Goal: Task Accomplishment & Management: Use online tool/utility

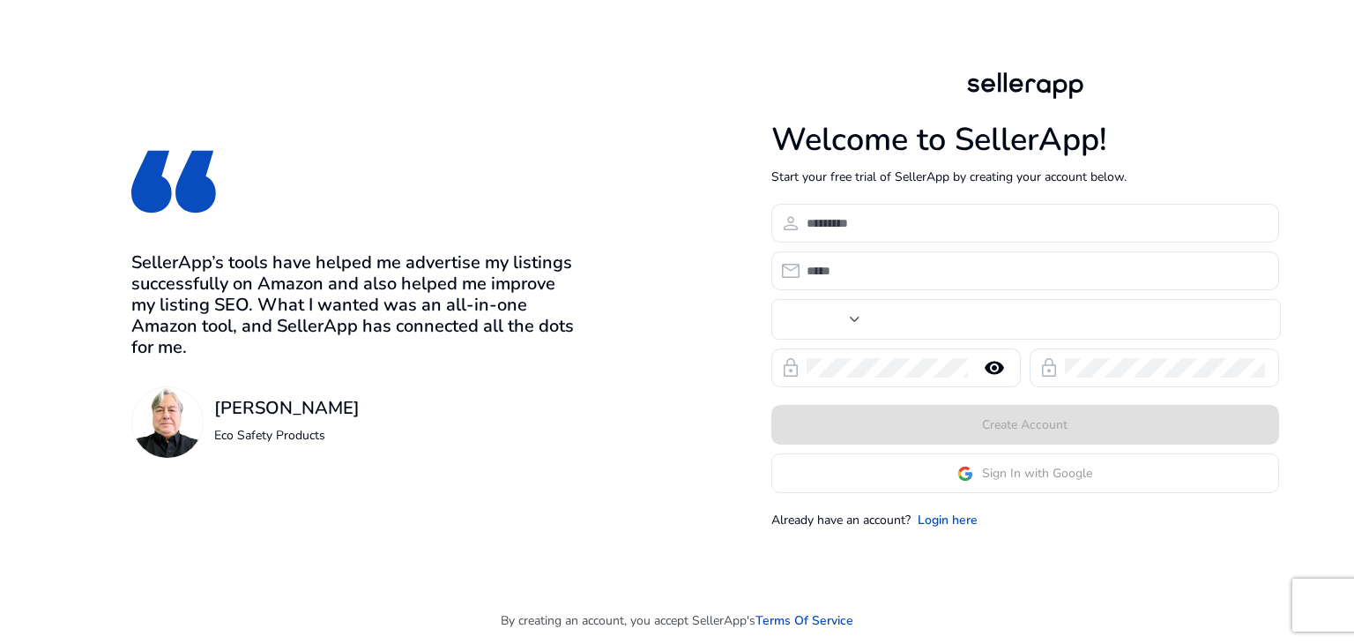
type input "****"
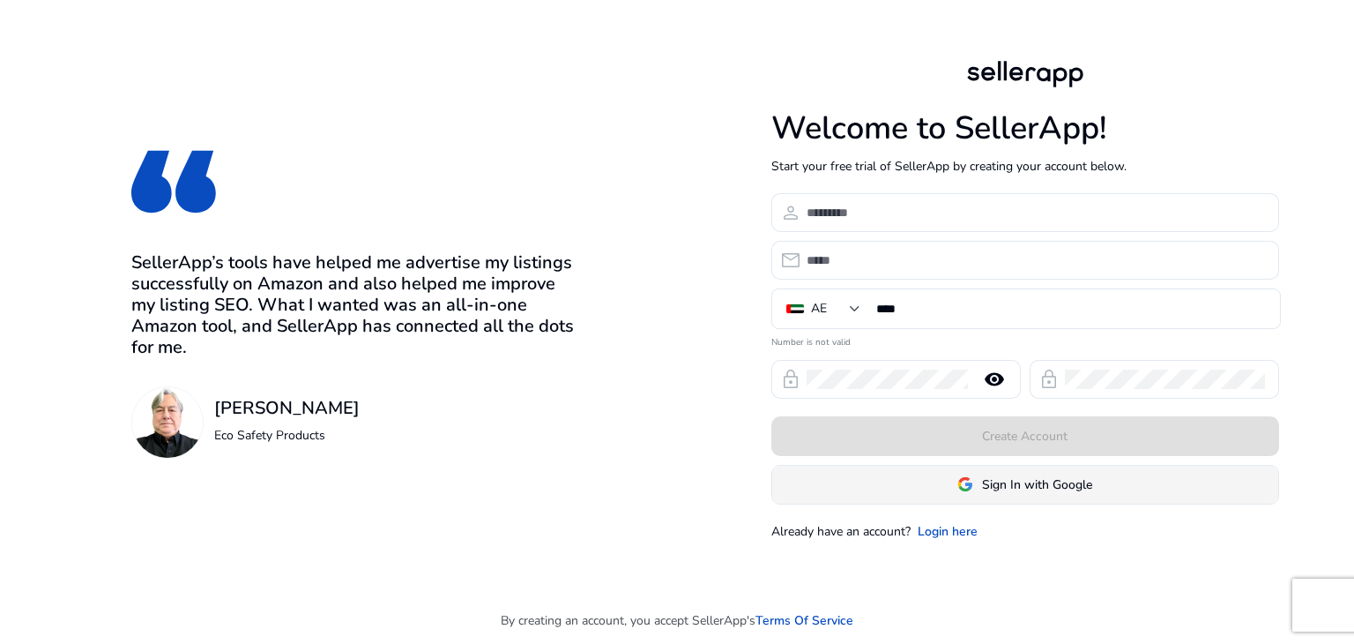
click at [1059, 488] on span "Sign In with Google" at bounding box center [1037, 484] width 110 height 19
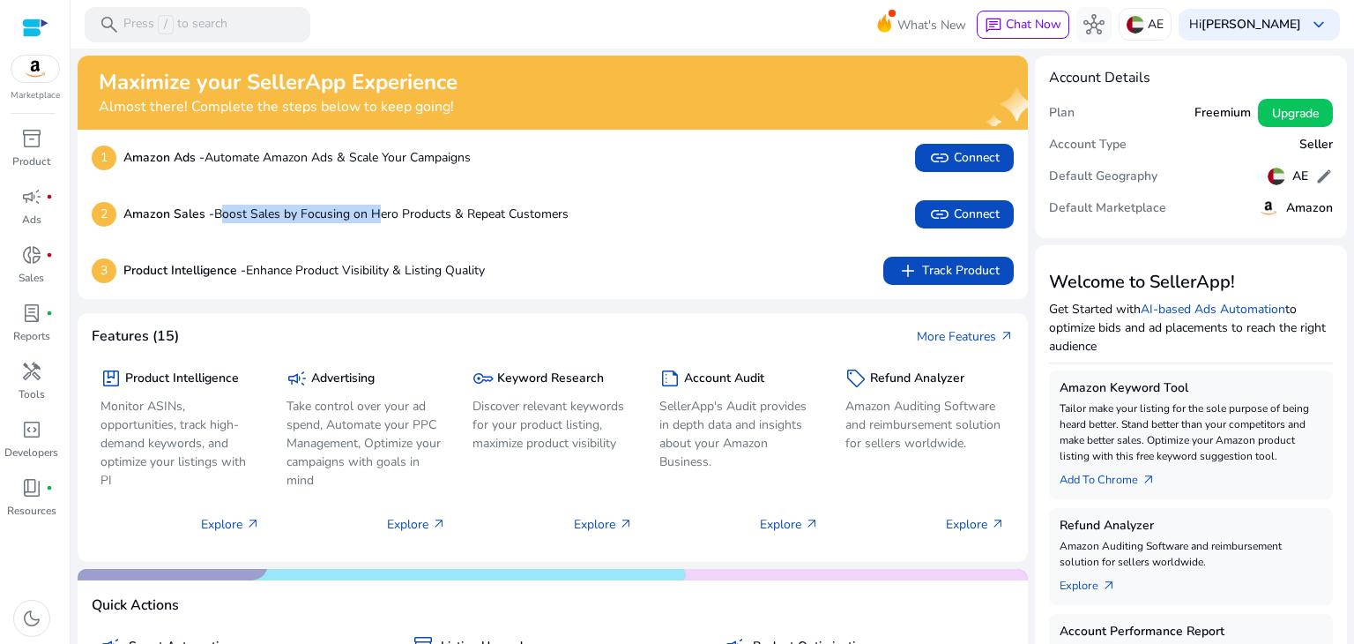
drag, startPoint x: 226, startPoint y: 212, endPoint x: 385, endPoint y: 214, distance: 159.6
click at [383, 213] on p "Amazon Sales - Boost Sales by Focusing on Hero Products & Repeat Customers" at bounding box center [345, 214] width 445 height 19
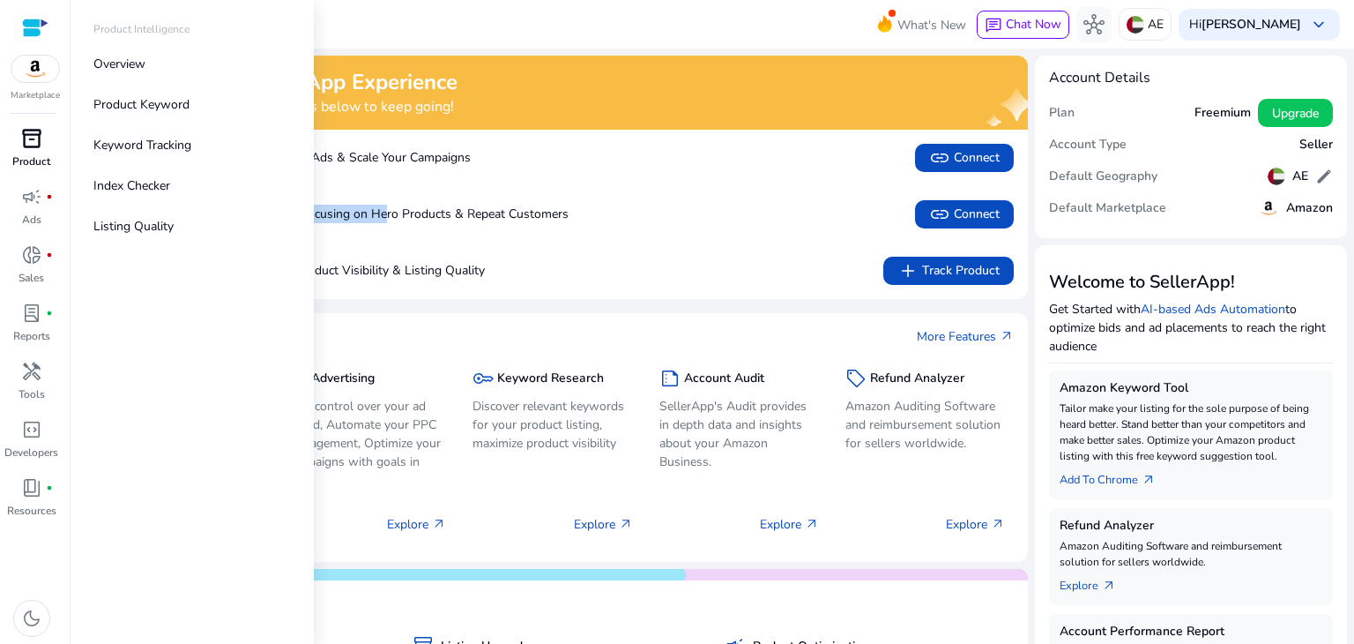
click at [12, 153] on link "inventory_2 Product" at bounding box center [31, 153] width 63 height 58
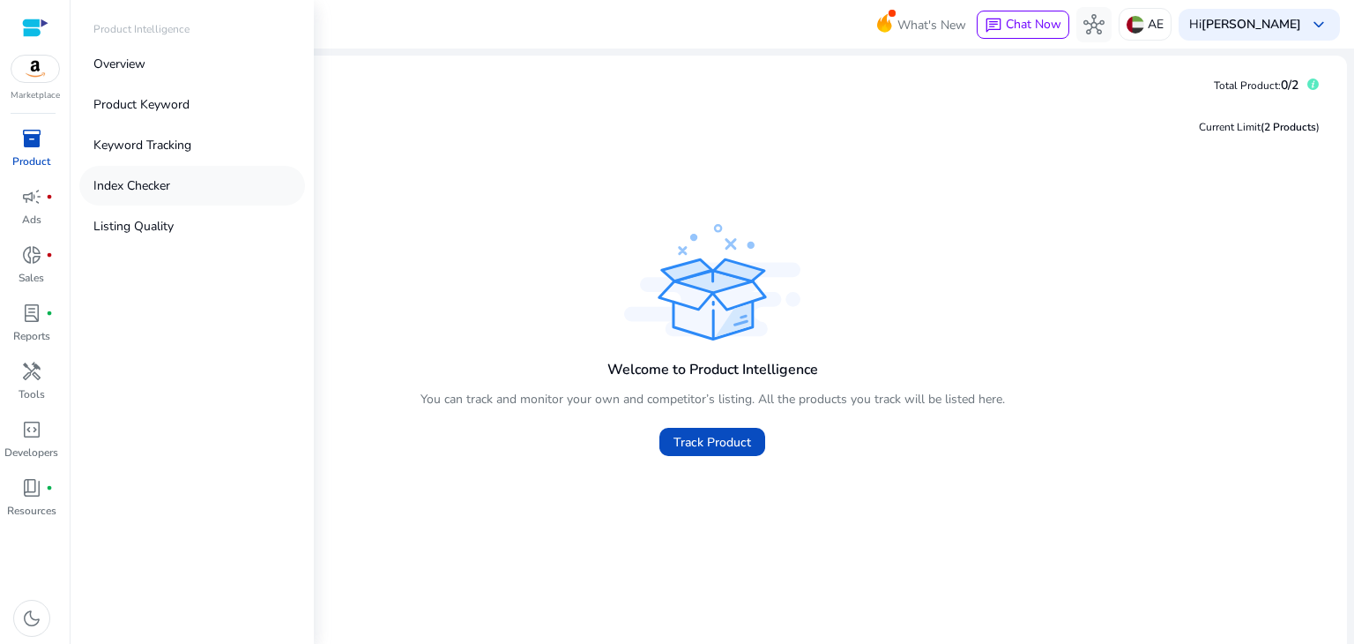
click at [168, 197] on link "Index Checker" at bounding box center [192, 186] width 226 height 40
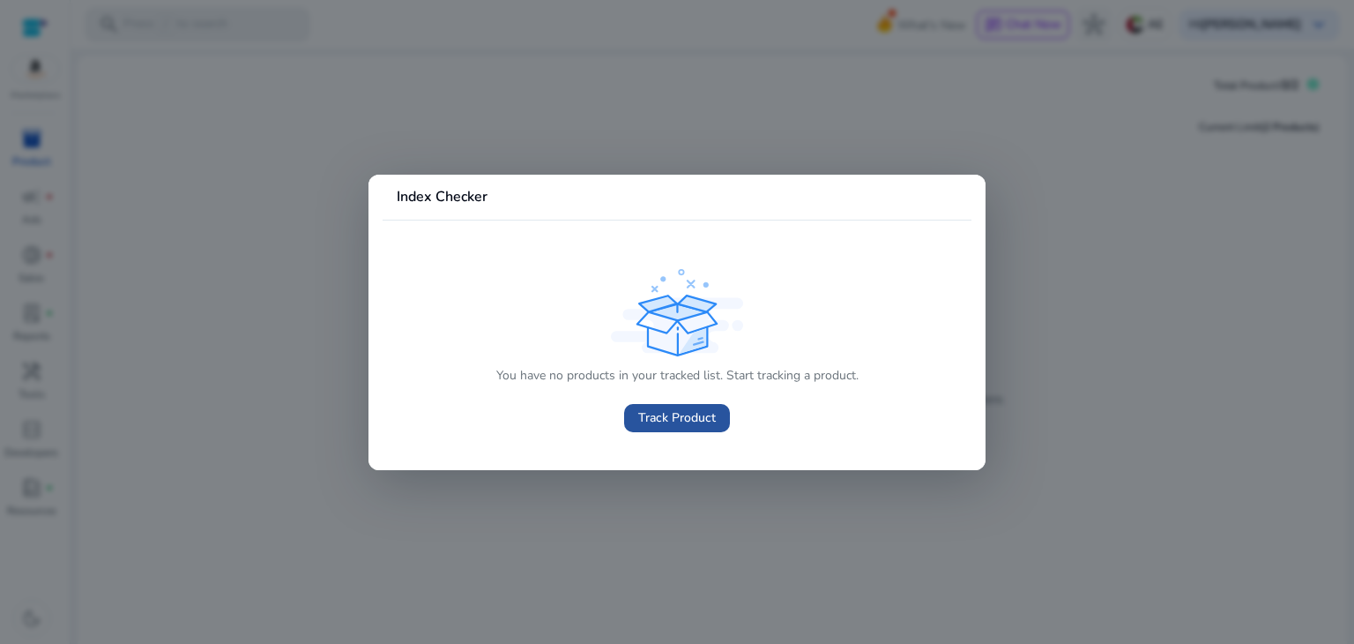
click at [655, 411] on span "Track Product" at bounding box center [677, 417] width 78 height 19
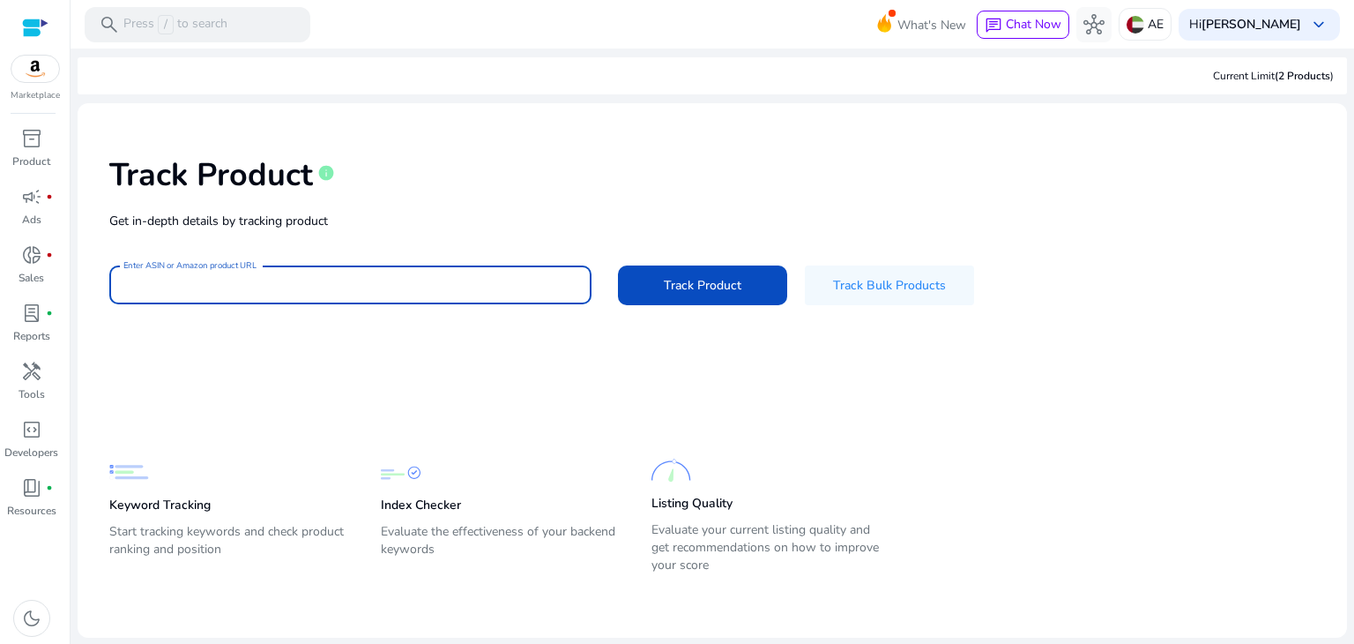
click at [270, 284] on input "Enter ASIN or Amazon product URL" at bounding box center [350, 284] width 454 height 19
paste input "**********"
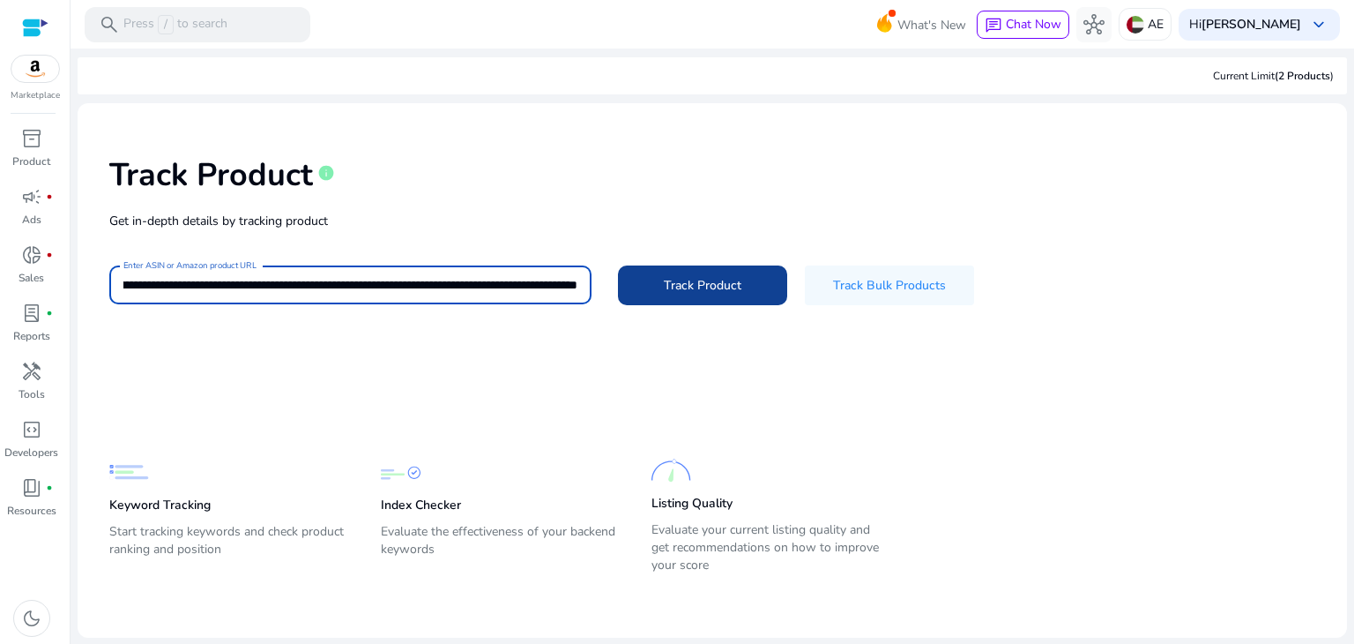
type input "**********"
click at [732, 294] on span "Track Product" at bounding box center [703, 285] width 78 height 19
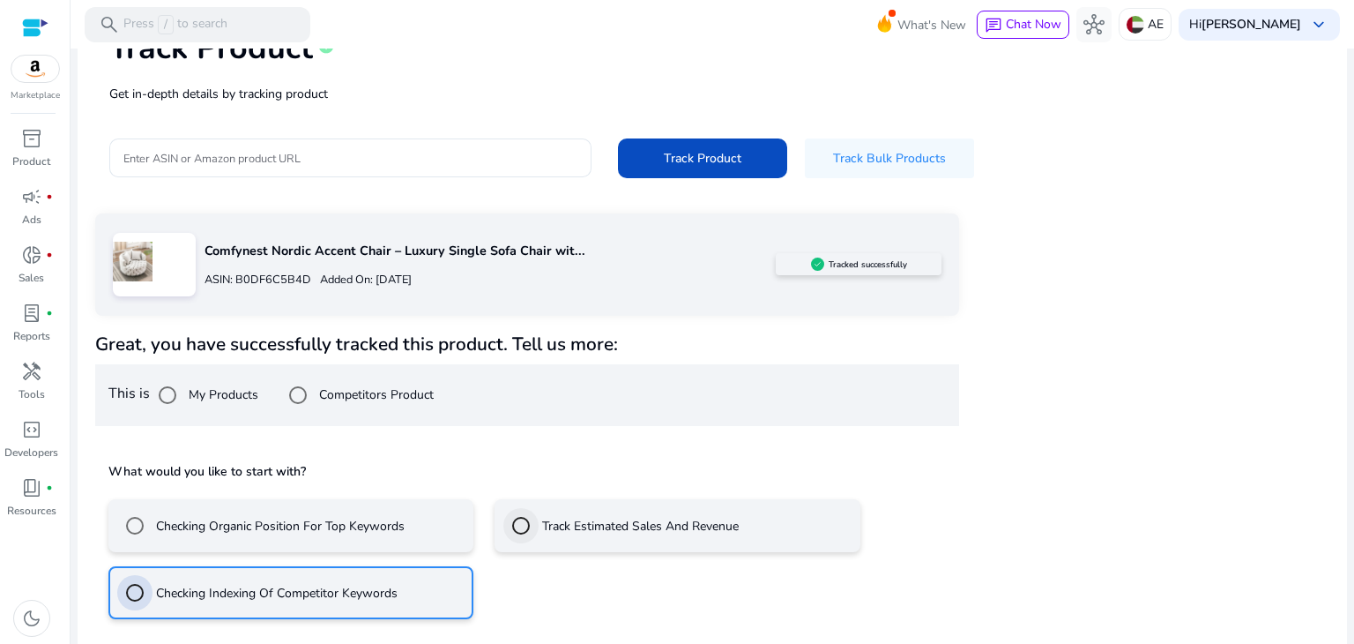
scroll to position [205, 0]
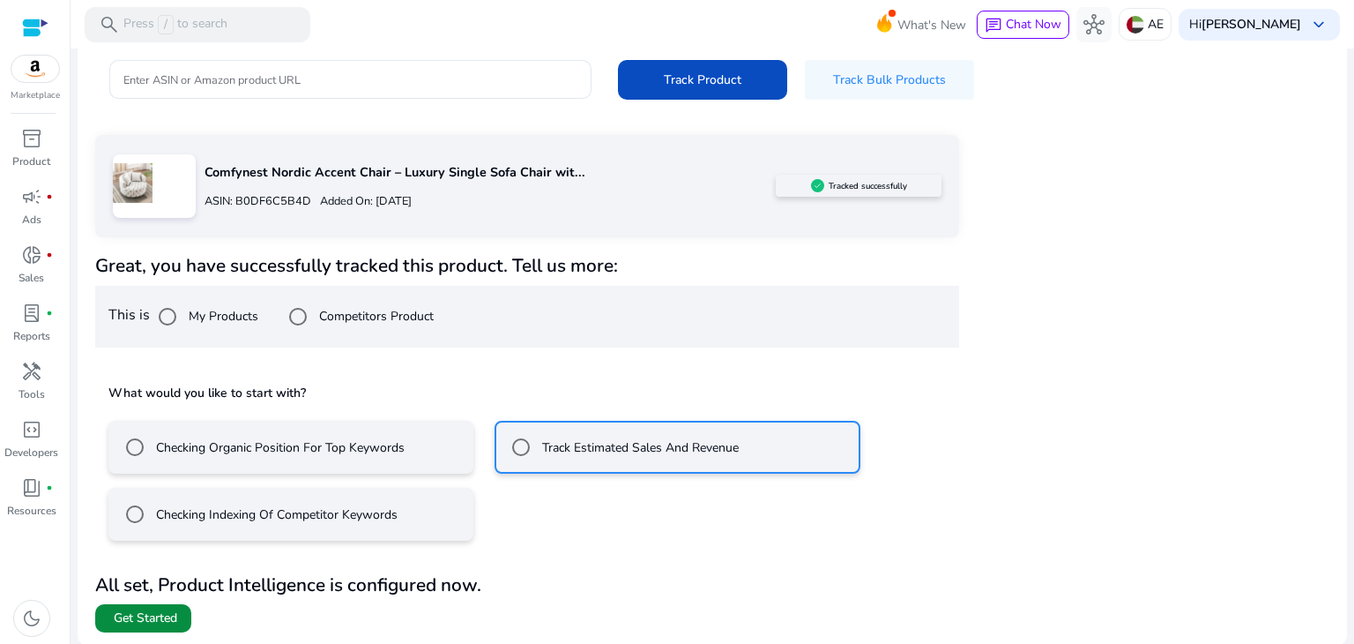
click at [138, 615] on span "Get Started" at bounding box center [145, 618] width 63 height 18
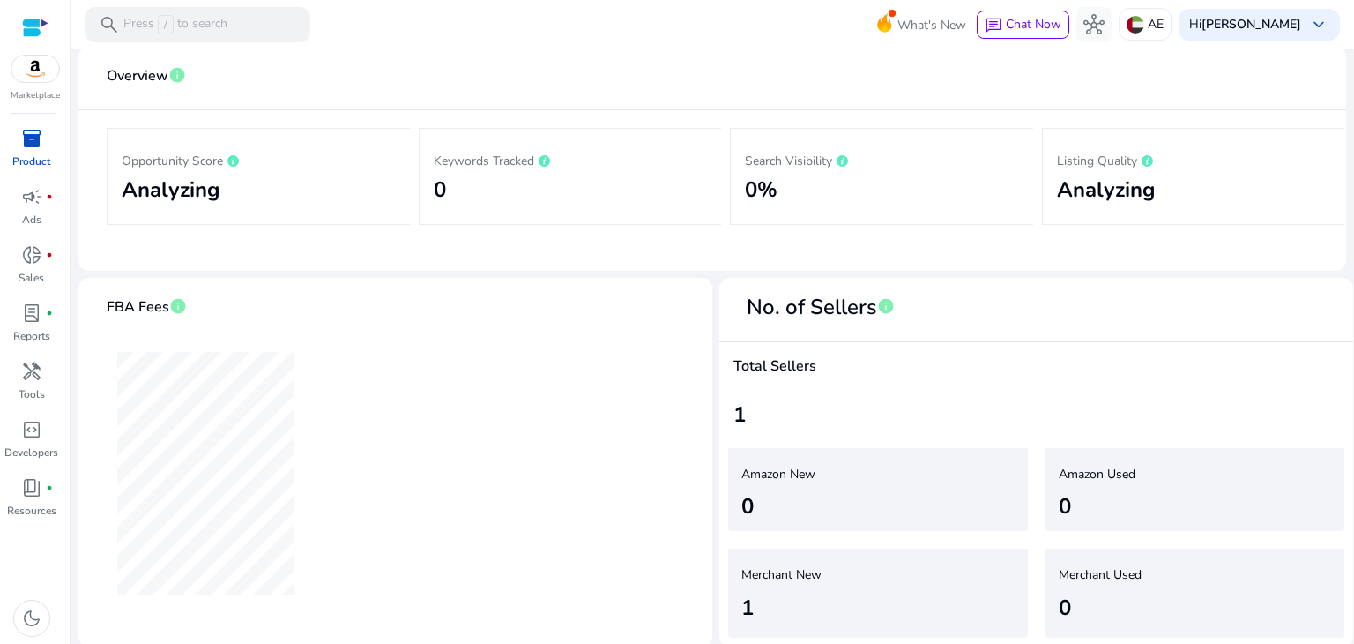
scroll to position [257, 0]
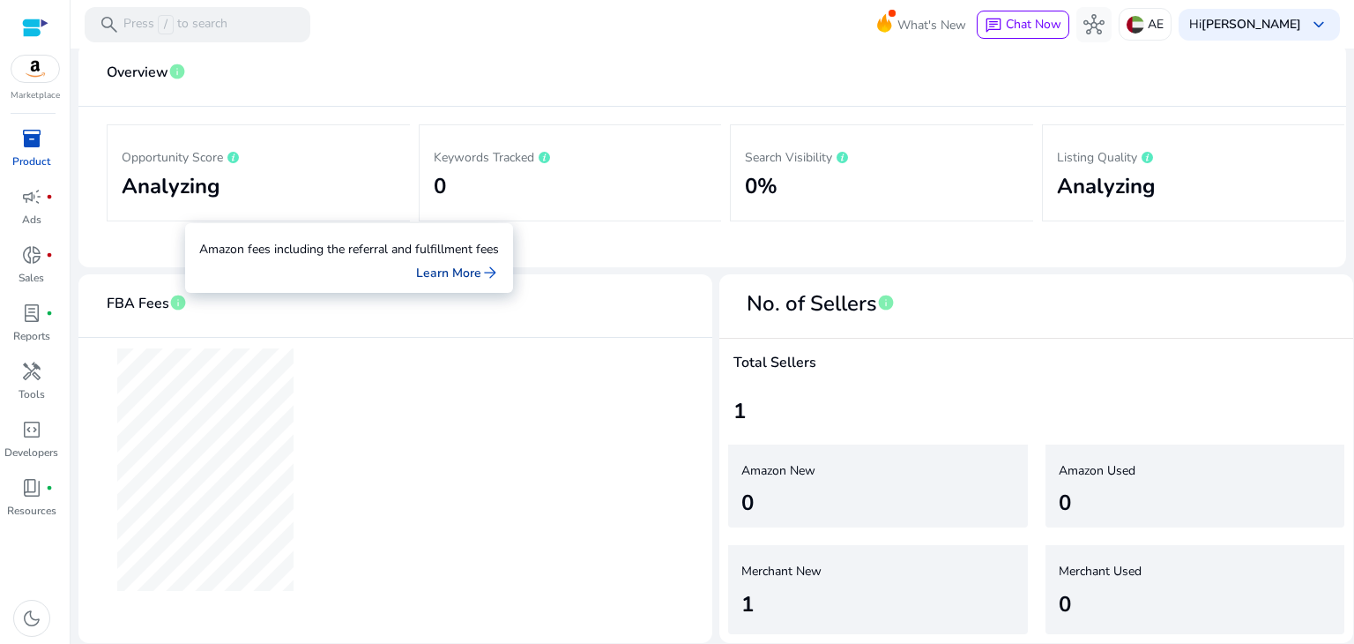
click at [479, 272] on link "Learn More arrow_forward" at bounding box center [457, 273] width 83 height 19
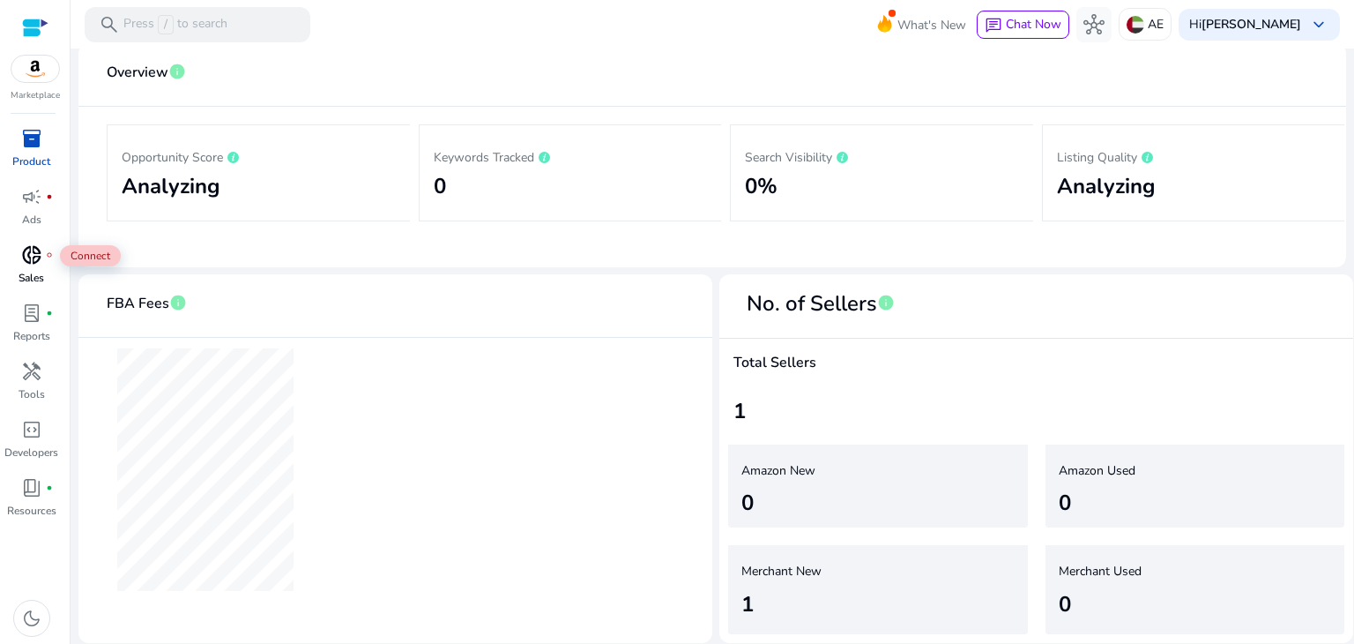
click at [35, 264] on span "donut_small" at bounding box center [31, 254] width 21 height 21
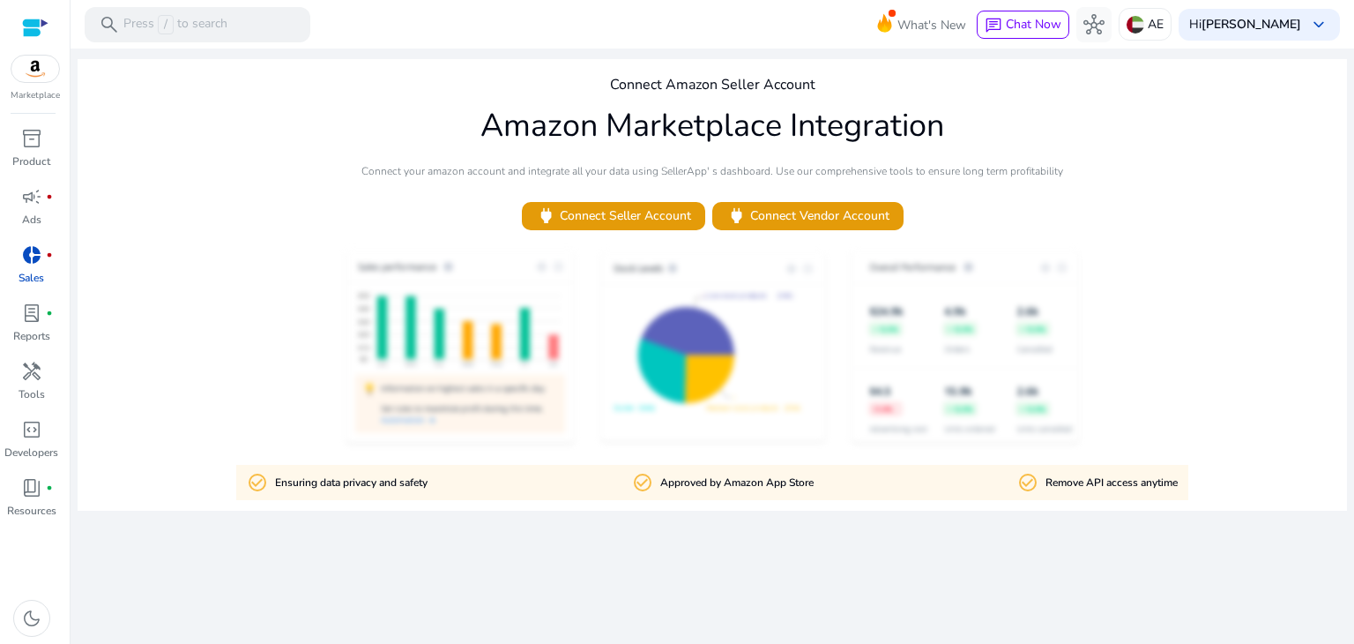
click at [1121, 482] on p "Remove API access anytime" at bounding box center [1112, 482] width 132 height 17
click at [793, 223] on span "power Connect Vendor Account" at bounding box center [807, 215] width 163 height 20
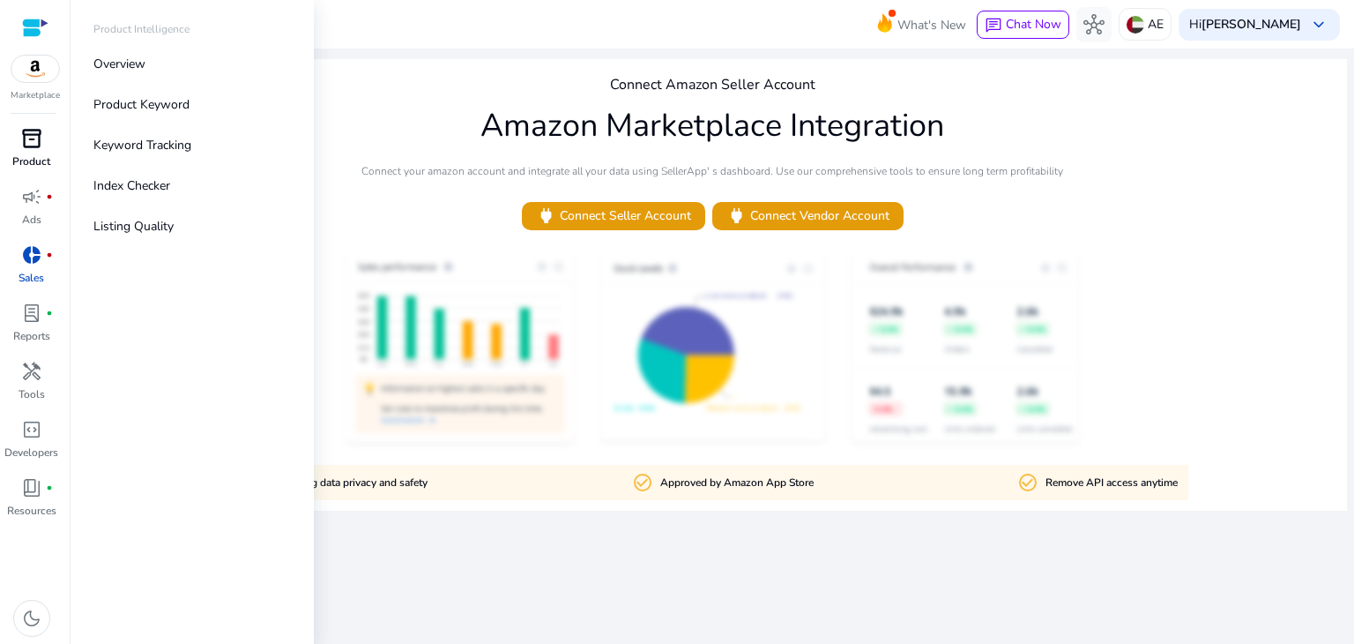
click at [15, 144] on div "inventory_2" at bounding box center [31, 138] width 49 height 28
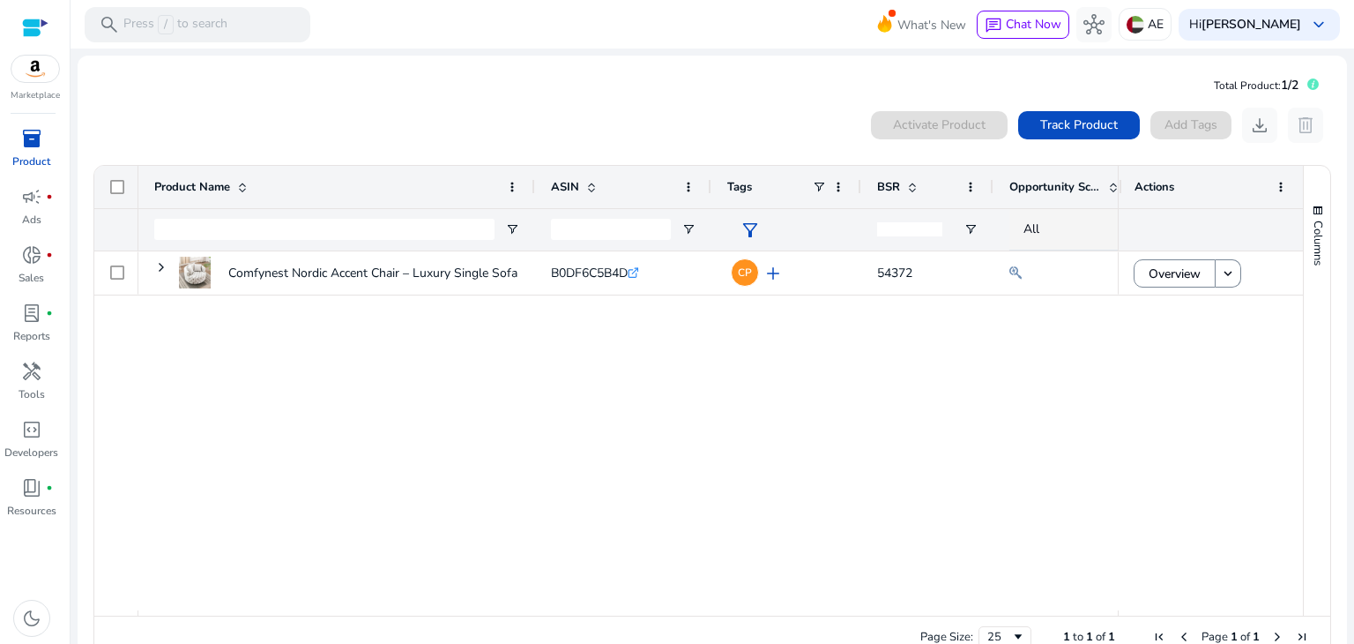
click at [577, 466] on div "Comfynest Nordic Accent Chair – Luxury Single Sofa Chair with... B0DF6C5B4D .st…" at bounding box center [628, 430] width 980 height 359
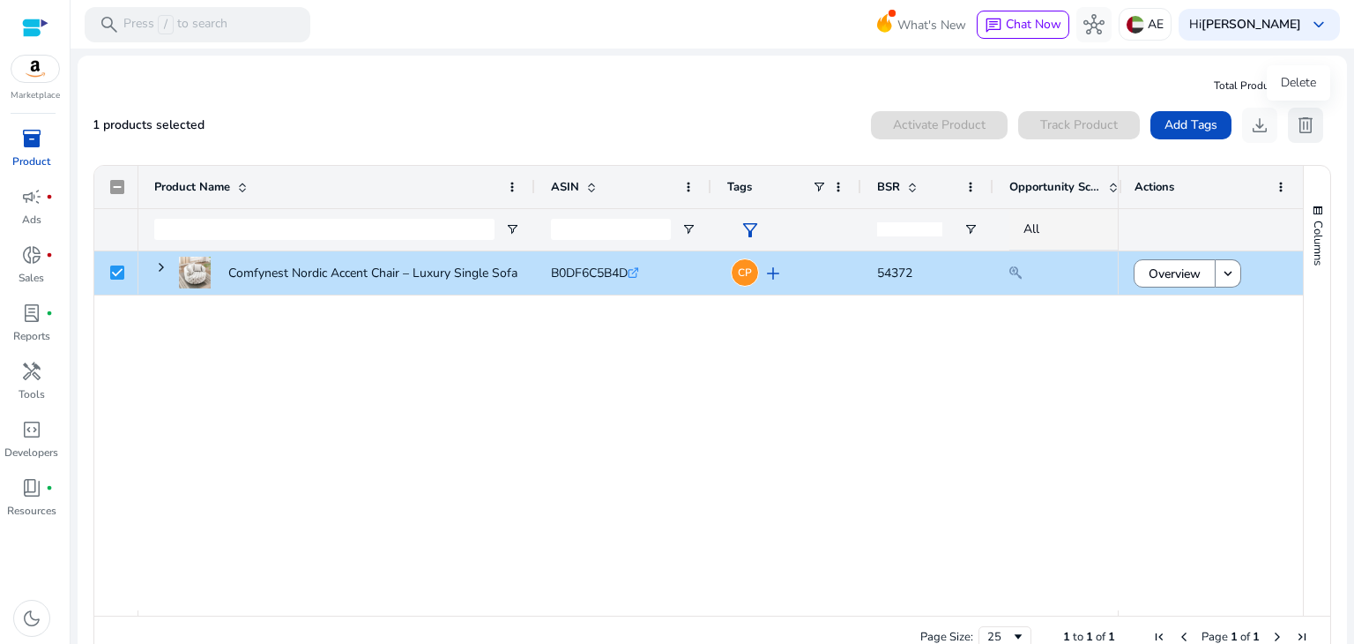
click at [1304, 121] on span "delete" at bounding box center [1305, 125] width 21 height 21
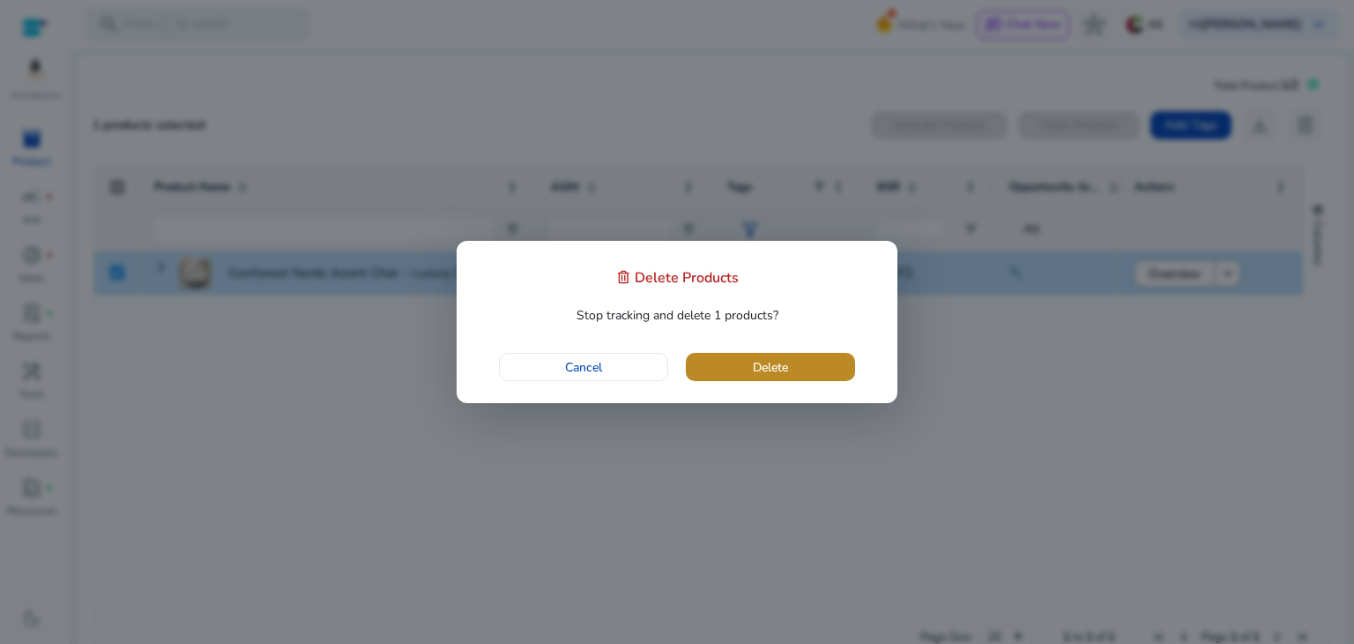
click at [785, 374] on span "Delete" at bounding box center [770, 367] width 35 height 19
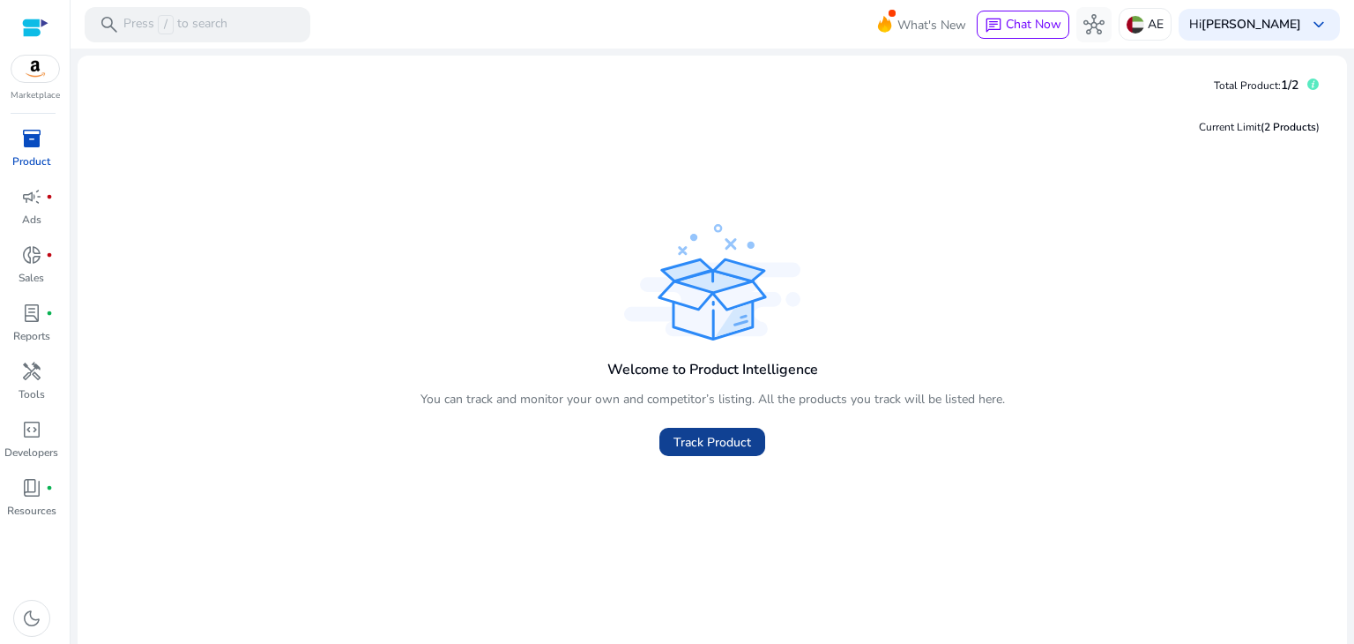
click at [709, 431] on span at bounding box center [712, 442] width 106 height 42
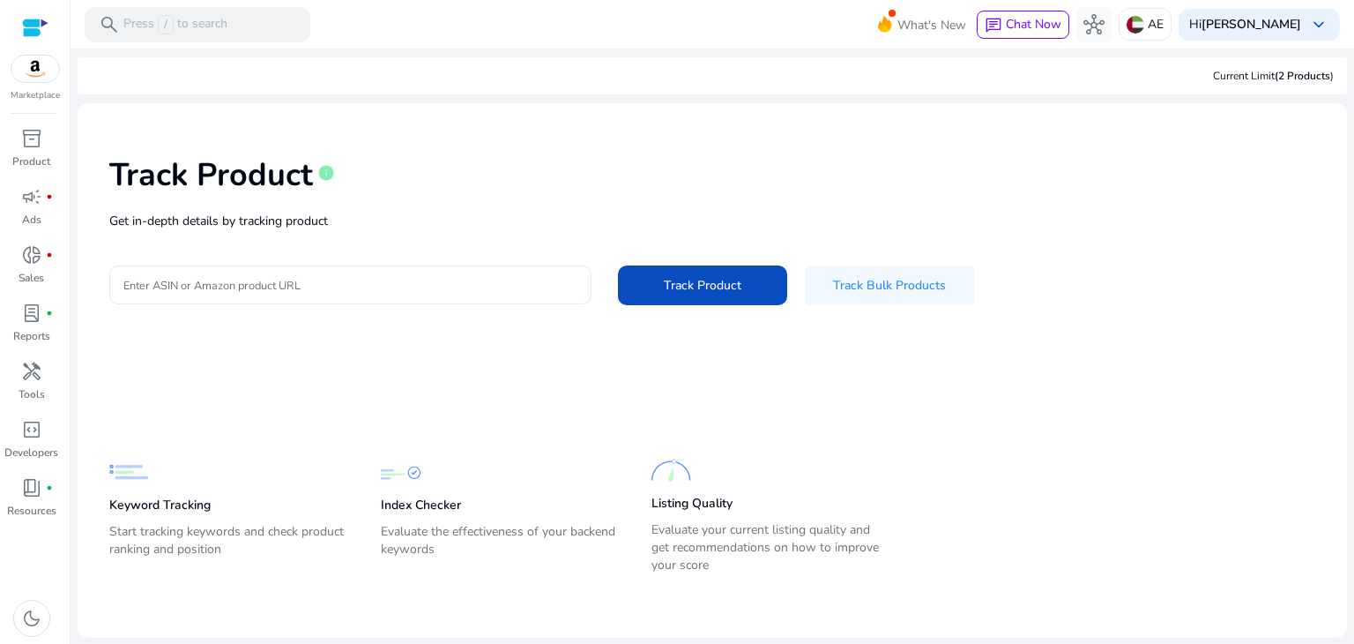
click at [340, 278] on input "Enter ASIN or Amazon product URL" at bounding box center [350, 284] width 454 height 19
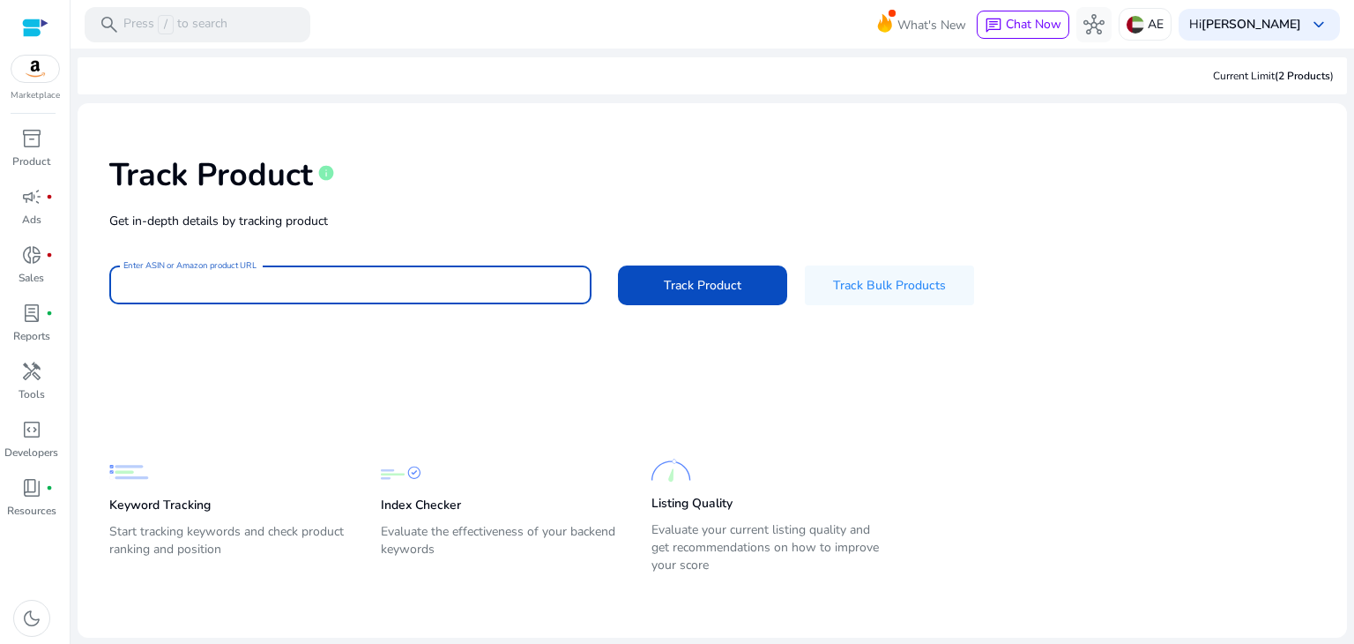
paste input "**********"
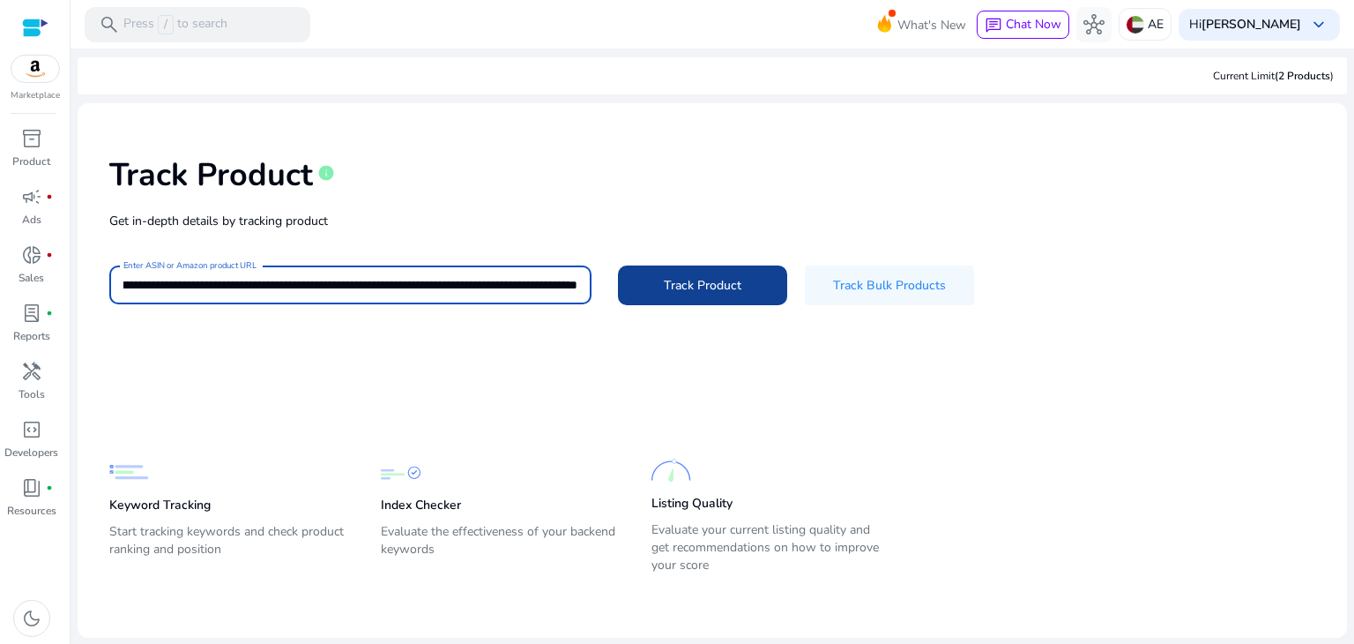
type input "**********"
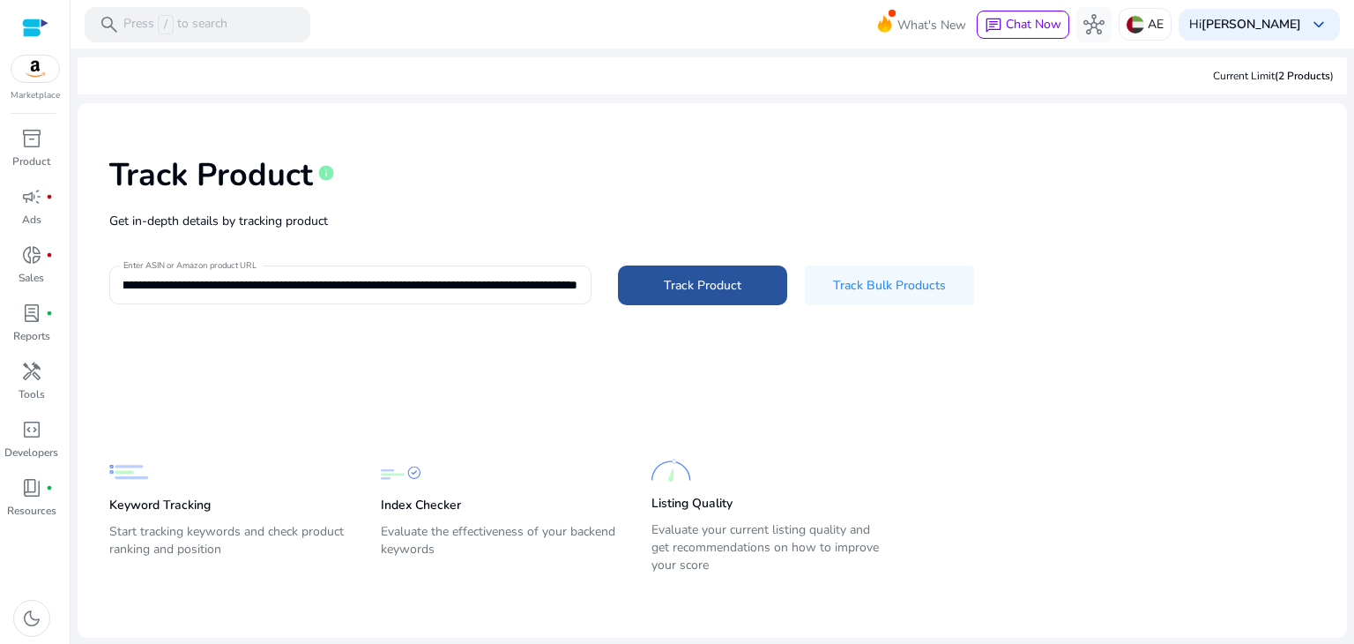
scroll to position [0, 0]
click at [646, 287] on span at bounding box center [702, 285] width 169 height 42
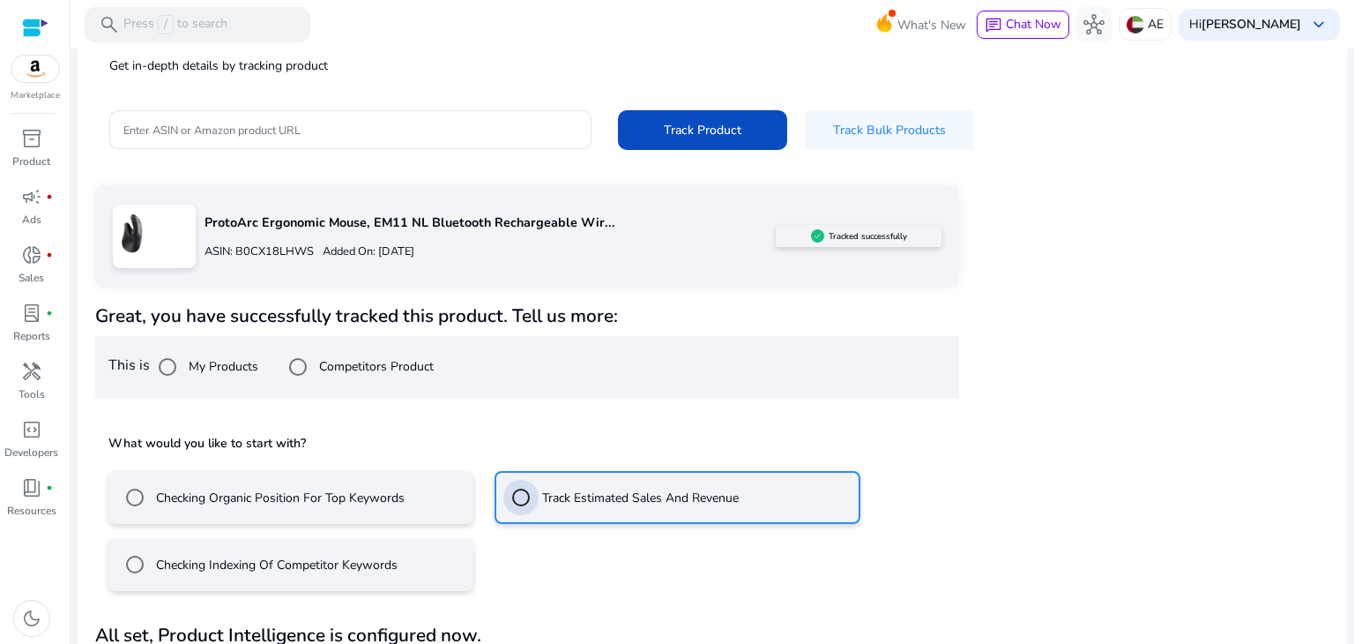
scroll to position [205, 0]
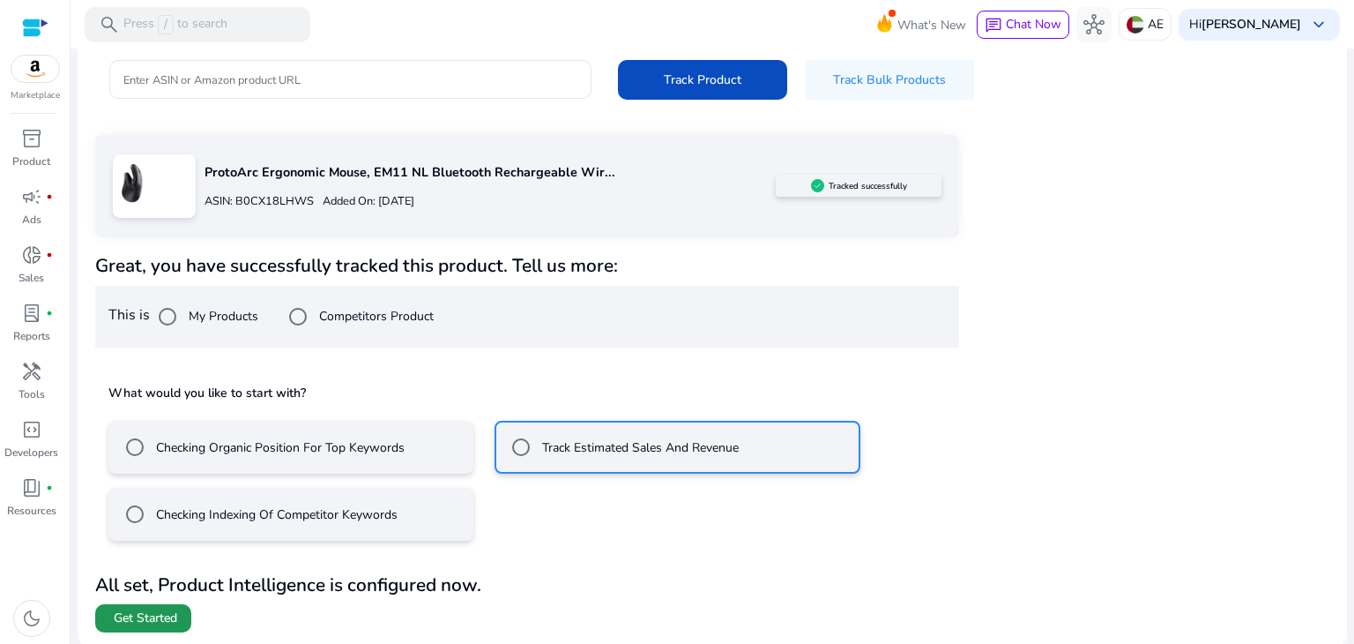
click at [127, 609] on span "Get Started" at bounding box center [145, 618] width 63 height 18
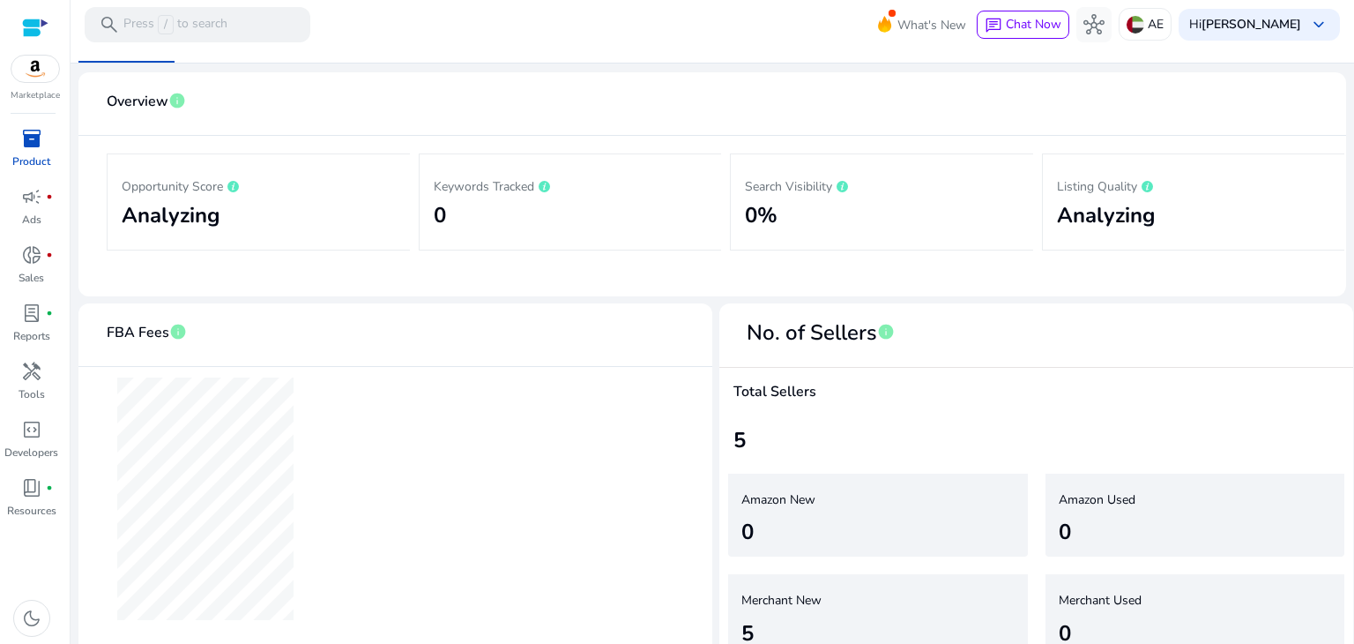
scroll to position [257, 0]
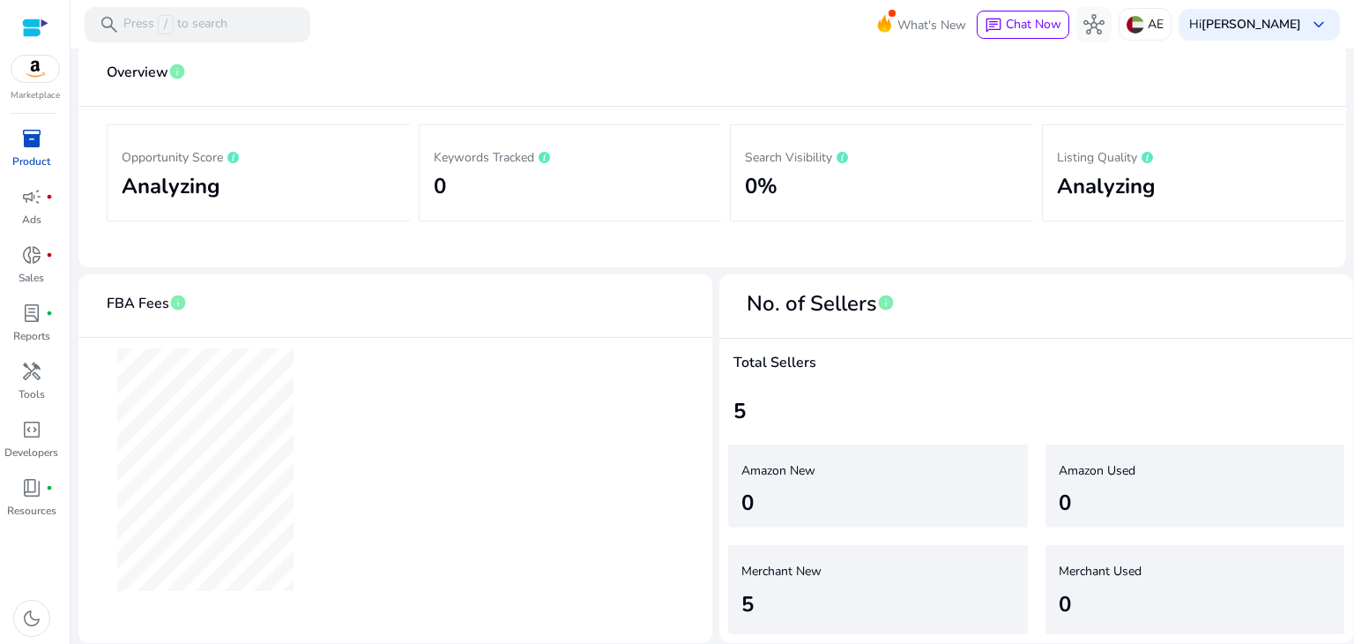
click at [794, 606] on div "5" at bounding box center [866, 604] width 251 height 32
click at [741, 599] on div "5" at bounding box center [747, 604] width 12 height 32
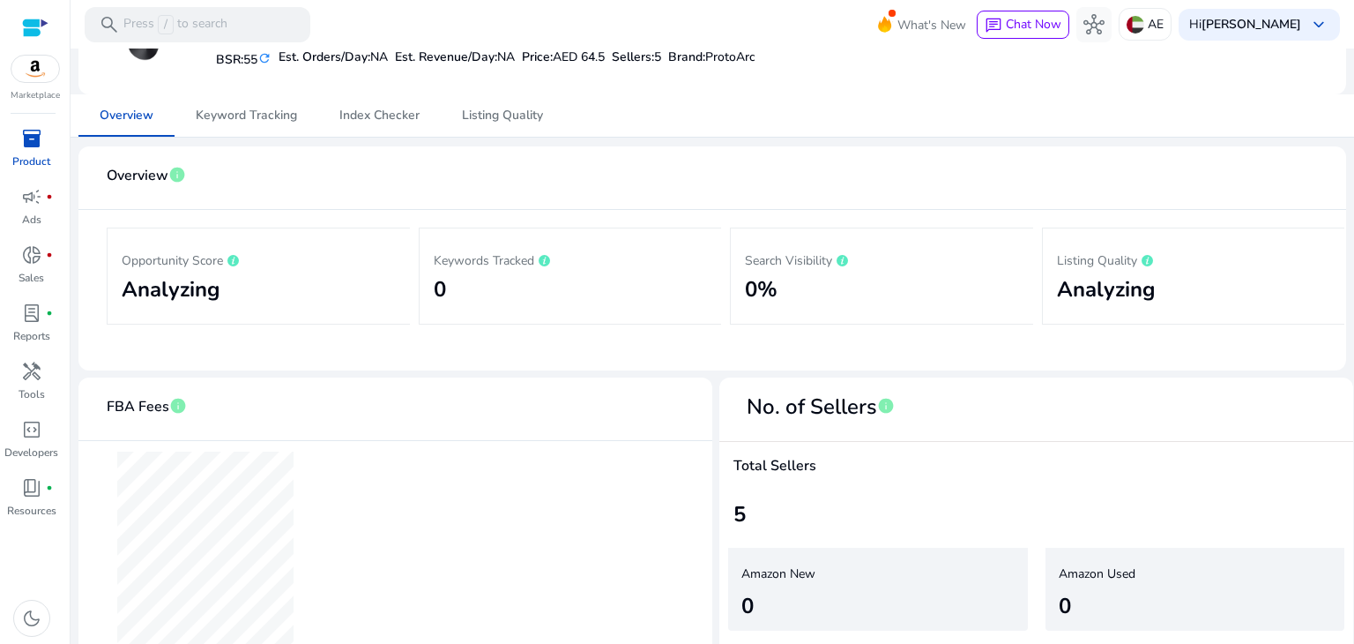
scroll to position [0, 0]
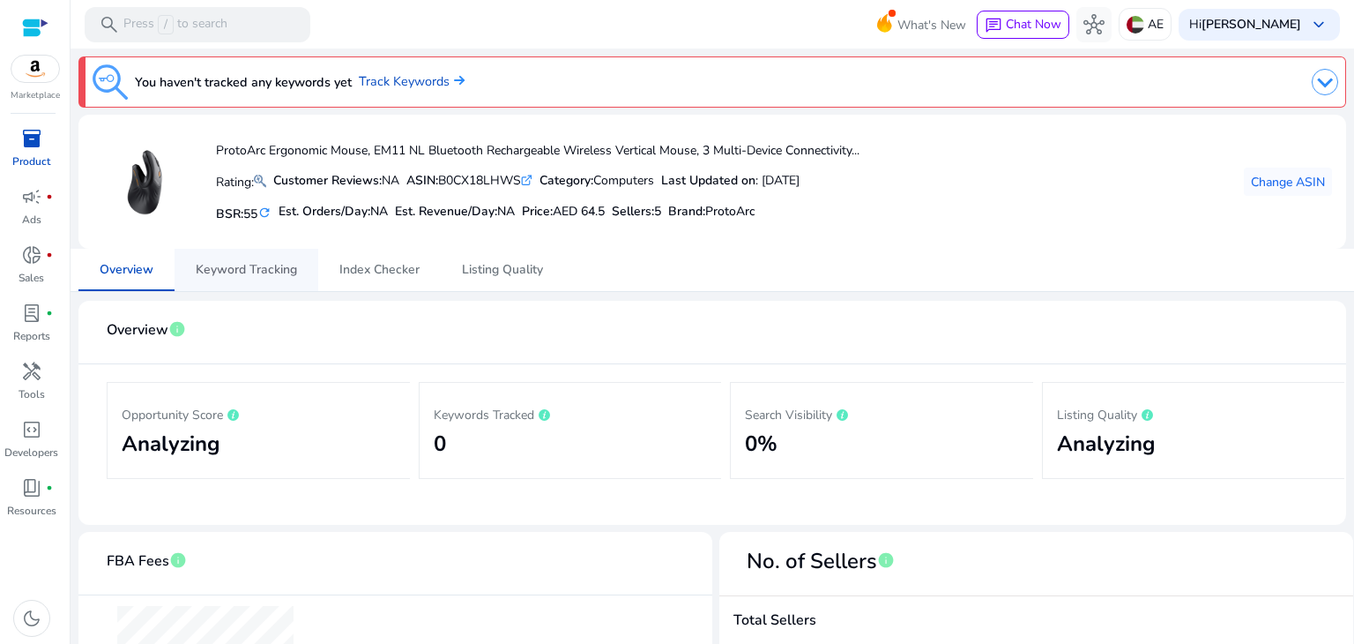
click at [233, 265] on span "Keyword Tracking" at bounding box center [246, 270] width 101 height 12
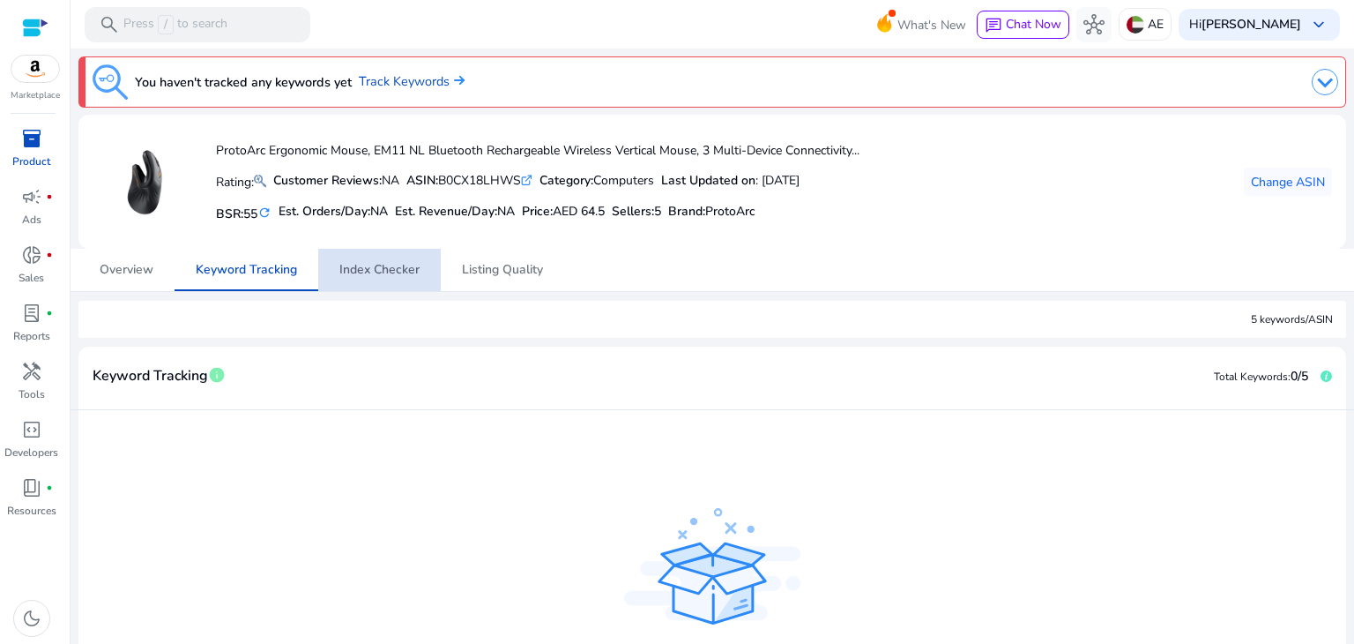
click at [380, 264] on span "Index Checker" at bounding box center [379, 270] width 80 height 12
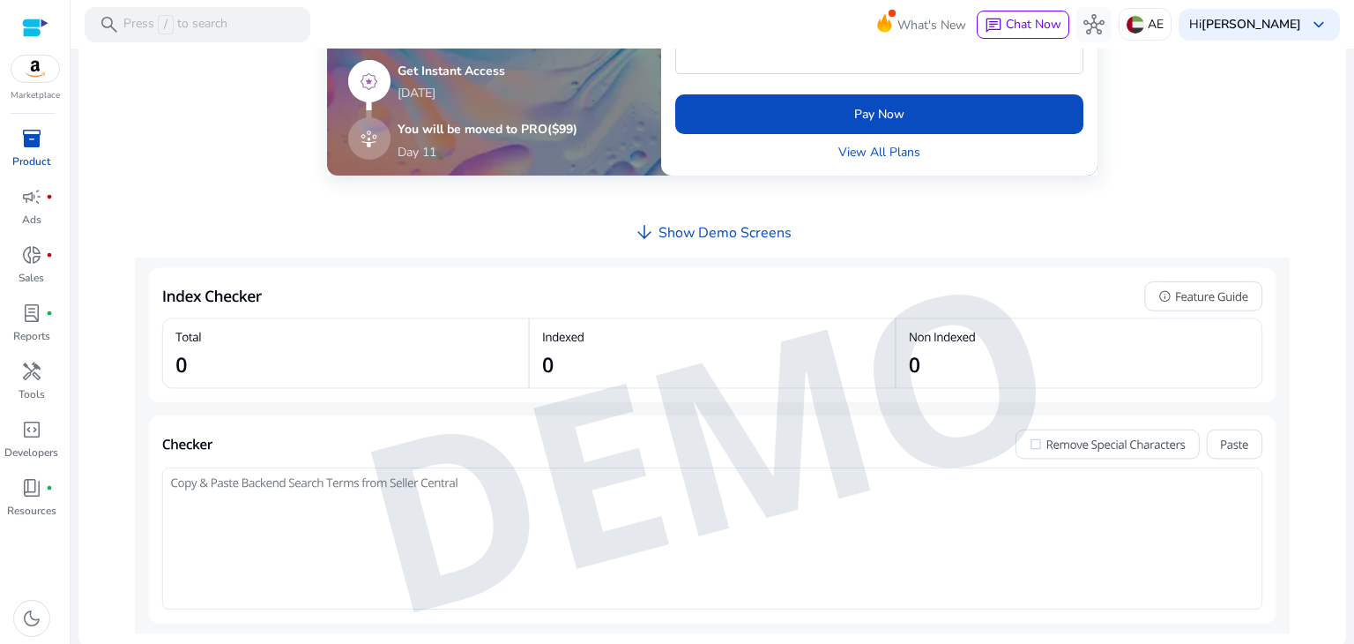
scroll to position [711, 0]
